Goal: Task Accomplishment & Management: Use online tool/utility

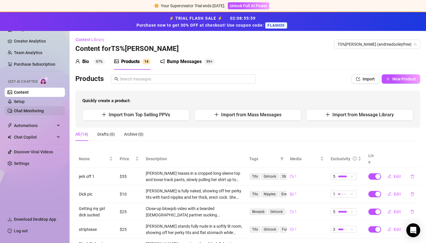
click at [21, 109] on link "Chat Monitoring" at bounding box center [29, 111] width 30 height 5
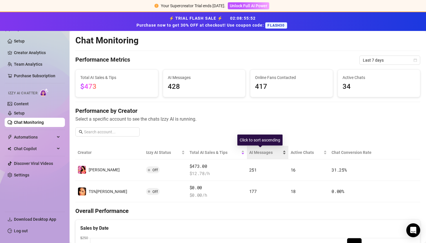
click at [249, 154] on span "AI Messages" at bounding box center [265, 153] width 32 height 6
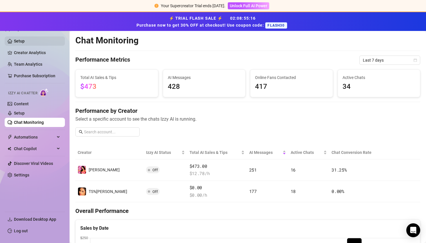
click at [25, 39] on link "Setup" at bounding box center [19, 41] width 11 height 5
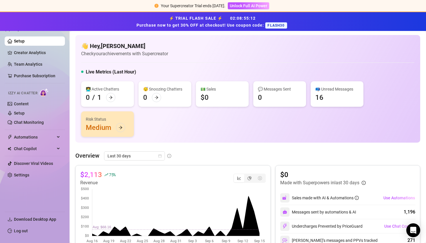
click at [39, 30] on div "⚡ TRIAL FLASH SALE ⚡ 02 : 08 : 55 : 12 Purchase now to get 30% OFF at checkout!…" at bounding box center [213, 21] width 426 height 19
click at [30, 29] on div "⚡ TRIAL FLASH SALE ⚡ 02 : 08 : 55 : 11 Purchase now to get 30% OFF at checkout!…" at bounding box center [213, 21] width 426 height 19
click at [35, 55] on link "Creator Analytics" at bounding box center [37, 52] width 46 height 9
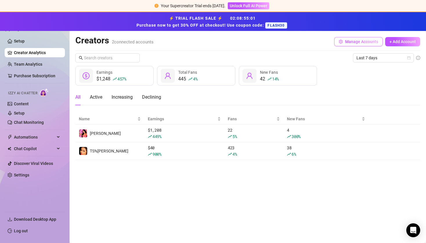
click at [345, 40] on span "Manage Accounts" at bounding box center [361, 41] width 33 height 5
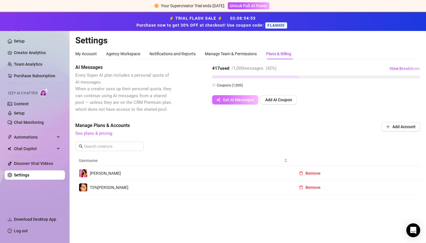
click at [246, 100] on span "Get AI Messages" at bounding box center [238, 100] width 31 height 5
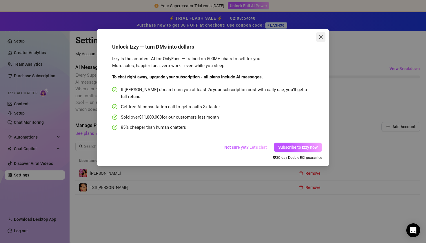
click at [322, 38] on icon "close" at bounding box center [321, 37] width 5 height 5
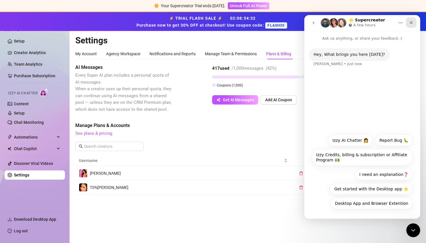
click at [410, 23] on icon "Close" at bounding box center [411, 22] width 5 height 5
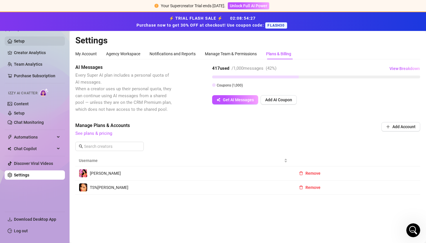
click at [23, 42] on link "Setup" at bounding box center [19, 41] width 11 height 5
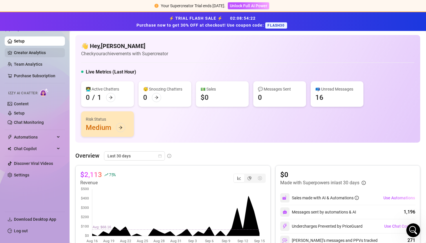
click at [22, 51] on link "Creator Analytics" at bounding box center [37, 52] width 46 height 9
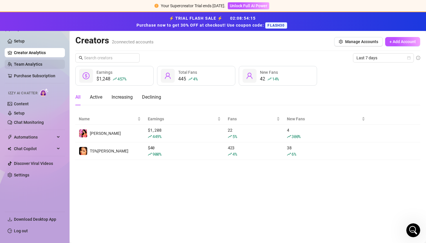
click at [23, 65] on link "Team Analytics" at bounding box center [28, 64] width 28 height 5
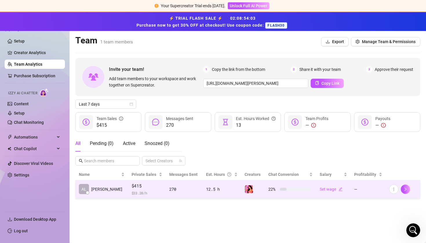
click at [206, 191] on div "12.5 h" at bounding box center [222, 189] width 32 height 6
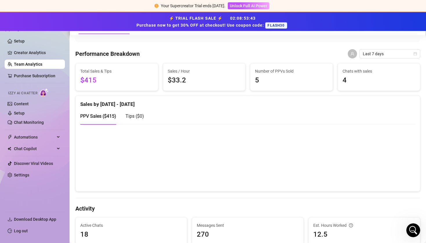
scroll to position [90, 0]
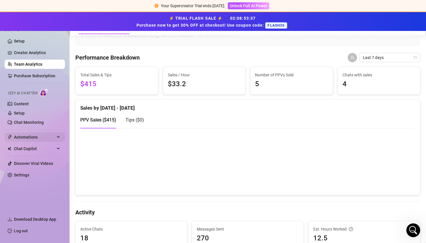
click at [34, 139] on span "Automations" at bounding box center [34, 137] width 41 height 9
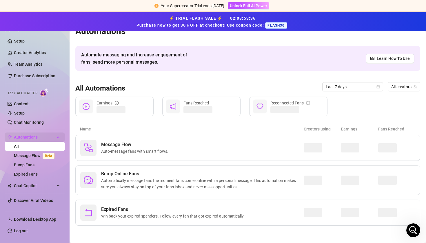
scroll to position [9, 0]
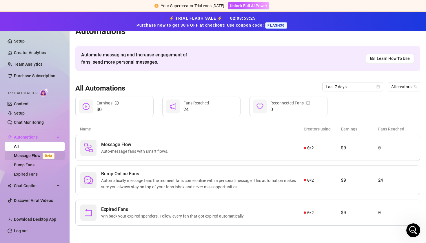
click at [33, 155] on link "Message Flow Beta" at bounding box center [35, 156] width 43 height 5
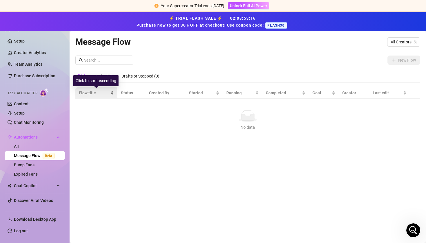
click at [91, 96] on span "Flow title" at bounding box center [94, 93] width 30 height 6
click at [112, 76] on div "Active (0)" at bounding box center [103, 76] width 17 height 6
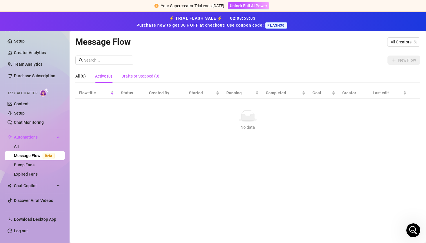
click at [130, 79] on div "Drafts or Stopped (0)" at bounding box center [140, 76] width 38 height 6
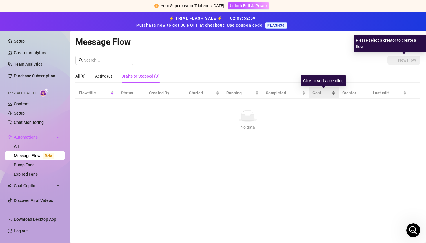
click at [321, 93] on span "Goal" at bounding box center [321, 93] width 18 height 6
click at [248, 118] on icon at bounding box center [247, 117] width 13 height 6
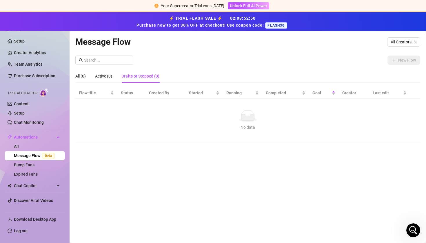
click at [318, 52] on div "Message Flow All Creators New Flow All (0) Active (0) Drafts or Stopped (0) Flo…" at bounding box center [247, 130] width 345 height 191
click at [408, 41] on span "All Creators" at bounding box center [404, 42] width 26 height 9
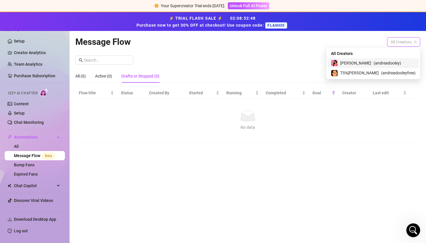
click at [385, 64] on span "( andreadooley )" at bounding box center [388, 63] width 28 height 6
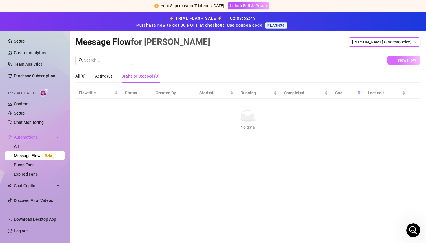
click at [401, 64] on button "New Flow" at bounding box center [404, 60] width 33 height 9
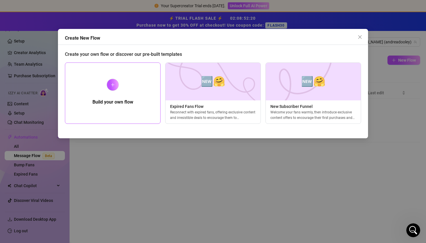
click at [116, 83] on div at bounding box center [113, 85] width 12 height 12
click at [114, 85] on icon "plus" at bounding box center [112, 85] width 3 height 0
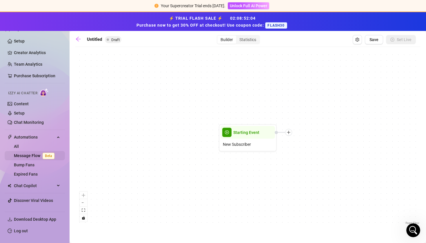
drag, startPoint x: 143, startPoint y: 86, endPoint x: 9, endPoint y: 152, distance: 148.6
click at [134, 71] on div "Starting Event New Subscriber" at bounding box center [247, 138] width 345 height 177
click at [226, 41] on div "Builder" at bounding box center [226, 40] width 19 height 8
click at [219, 37] on input "Builder" at bounding box center [219, 37] width 0 height 0
click at [226, 41] on div "Builder" at bounding box center [226, 40] width 19 height 8
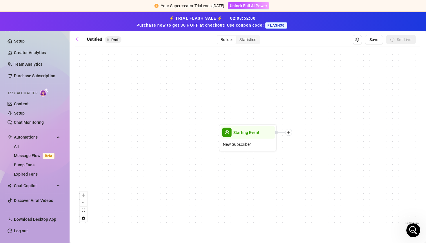
click at [219, 37] on input "Builder" at bounding box center [219, 37] width 0 height 0
click at [241, 40] on div "Statistics" at bounding box center [247, 40] width 23 height 8
click at [238, 37] on input "Statistics" at bounding box center [238, 37] width 0 height 0
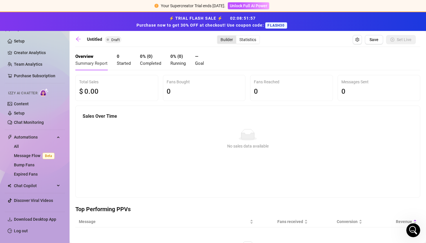
click at [232, 40] on div "Builder" at bounding box center [226, 40] width 19 height 8
click at [219, 37] on input "Builder" at bounding box center [219, 37] width 0 height 0
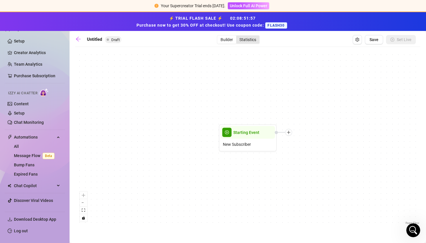
click at [241, 41] on div "Statistics" at bounding box center [247, 40] width 23 height 8
click at [238, 37] on input "Statistics" at bounding box center [238, 37] width 0 height 0
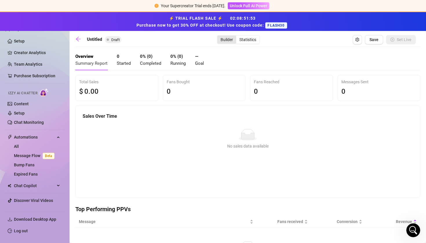
click at [226, 41] on div "Builder" at bounding box center [226, 40] width 19 height 8
click at [219, 37] on input "Builder" at bounding box center [219, 37] width 0 height 0
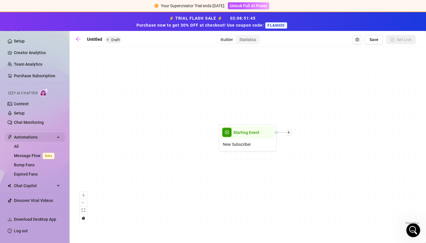
click at [25, 141] on span "Automations" at bounding box center [34, 137] width 41 height 9
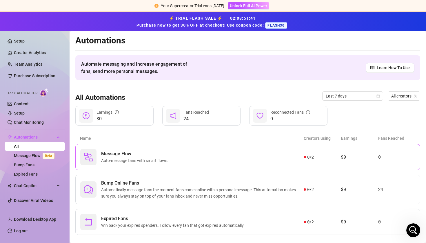
click at [171, 158] on div "Message Flow Auto-message fans with smart flows." at bounding box center [191, 157] width 223 height 16
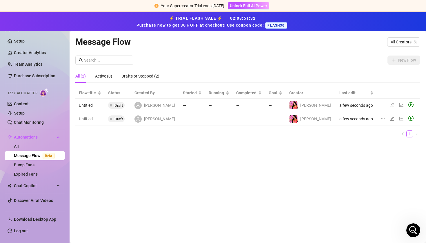
click at [345, 106] on td "a few seconds ago" at bounding box center [356, 106] width 41 height 14
click at [115, 106] on span "Draft" at bounding box center [116, 105] width 17 height 7
click at [114, 106] on span "Draft" at bounding box center [116, 105] width 17 height 7
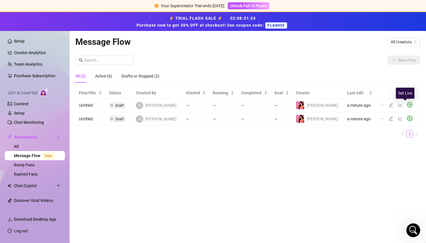
click at [407, 106] on icon "play-circle" at bounding box center [409, 104] width 5 height 5
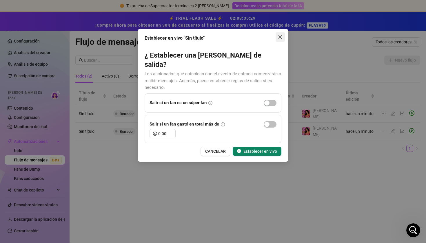
click at [279, 36] on icon "CERRAR" at bounding box center [280, 36] width 3 height 3
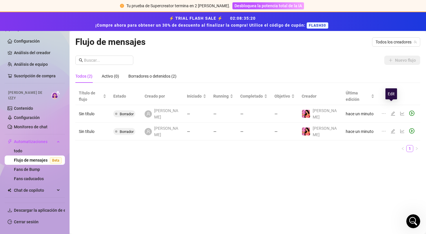
click at [393, 111] on icon "editar" at bounding box center [393, 113] width 5 height 5
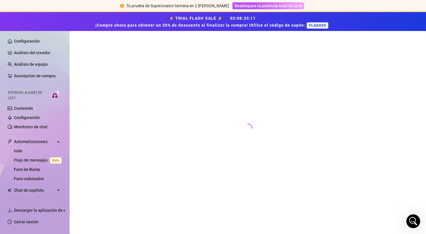
click at [351, 68] on div at bounding box center [247, 126] width 345 height 182
click at [51, 94] on img at bounding box center [55, 95] width 9 height 8
